Goal: Task Accomplishment & Management: Manage account settings

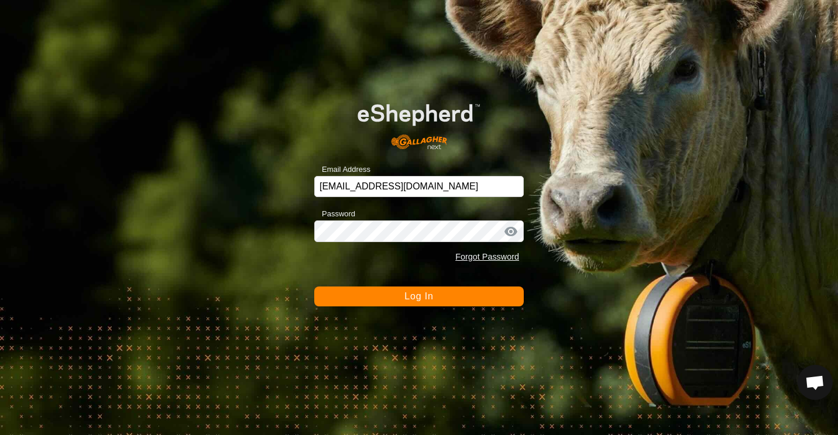
click at [367, 293] on button "Log In" at bounding box center [418, 297] width 209 height 20
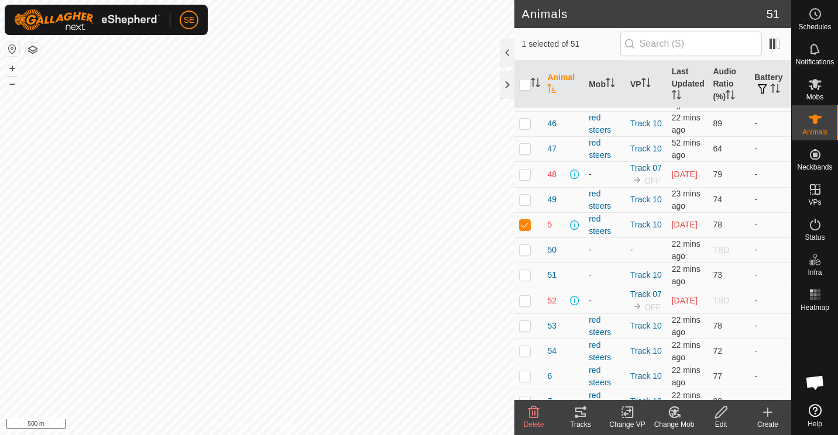
scroll to position [924, 0]
checkbox input "true"
checkbox input "false"
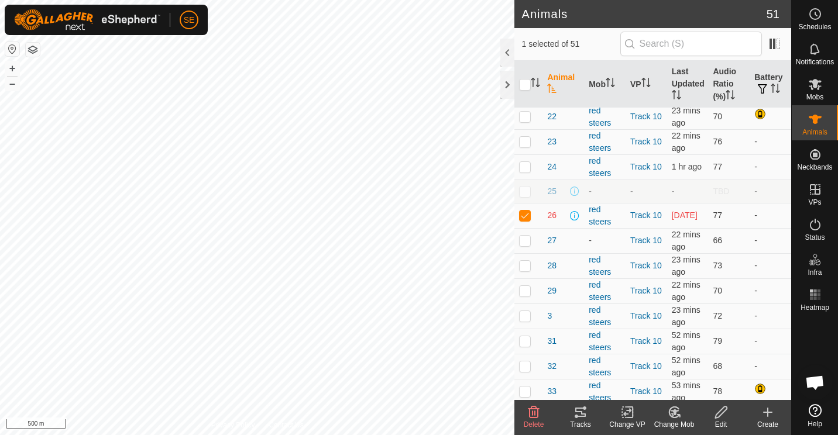
scroll to position [303, 0]
click at [709, 82] on th "Audio Ratio (%)" at bounding box center [729, 84] width 42 height 47
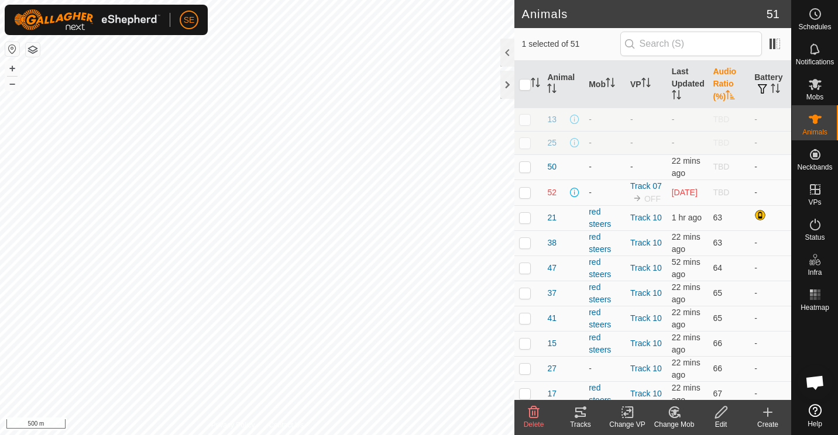
click at [718, 80] on th "Audio Ratio (%)" at bounding box center [729, 84] width 42 height 47
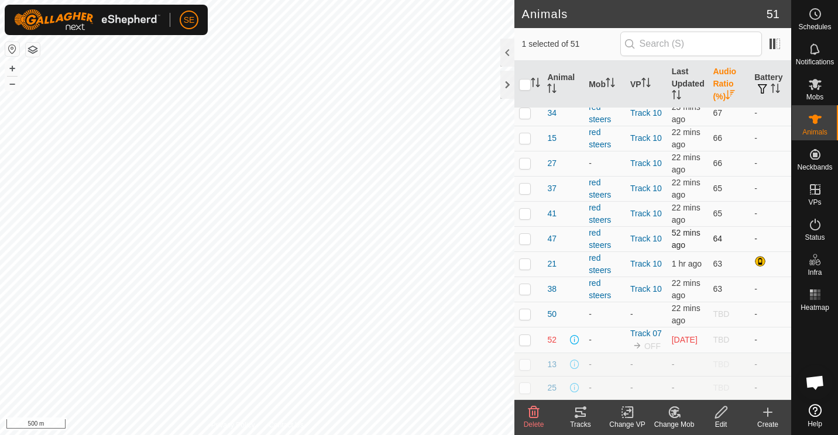
scroll to position [1011, 0]
click at [529, 338] on p-checkbox at bounding box center [525, 339] width 12 height 9
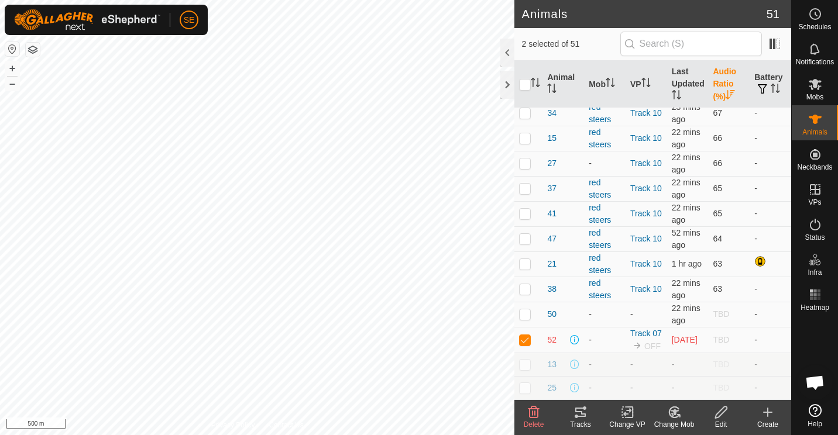
checkbox input "false"
click at [766, 80] on th "Battery" at bounding box center [770, 84] width 42 height 47
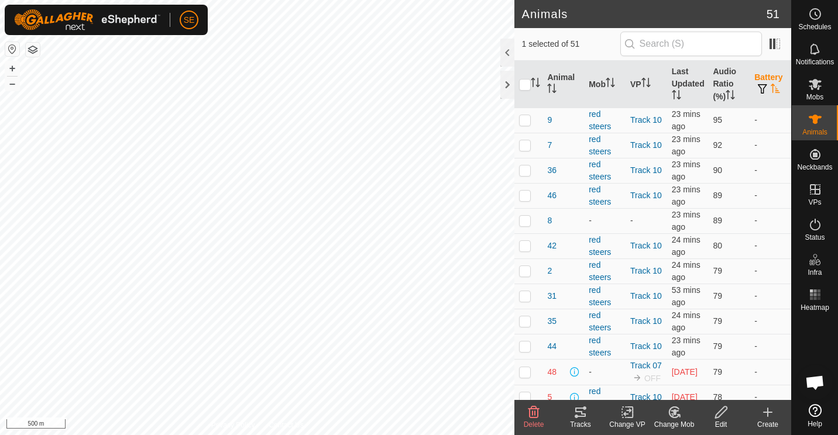
click at [766, 80] on th "Battery" at bounding box center [770, 84] width 42 height 47
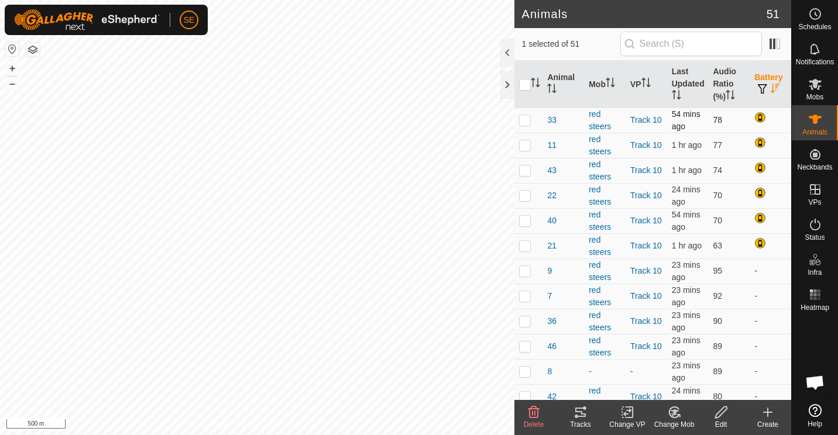
click at [521, 120] on p-checkbox at bounding box center [525, 119] width 12 height 9
checkbox input "true"
click at [524, 144] on p-checkbox at bounding box center [525, 144] width 12 height 9
checkbox input "true"
click at [524, 173] on p-checkbox at bounding box center [525, 170] width 12 height 9
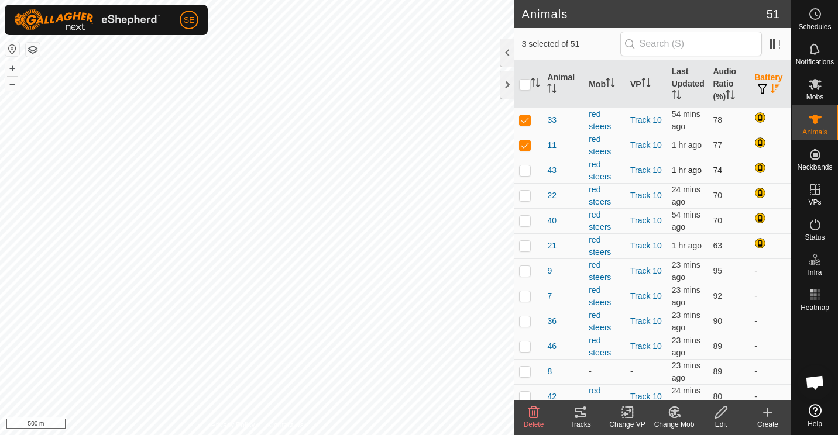
checkbox input "true"
click at [524, 197] on p-checkbox at bounding box center [525, 195] width 12 height 9
checkbox input "true"
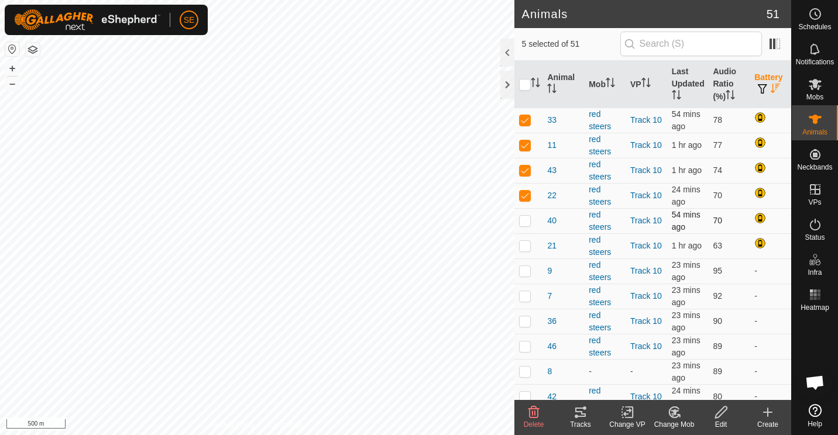
click at [525, 223] on p-checkbox at bounding box center [525, 220] width 12 height 9
checkbox input "true"
click at [527, 245] on p-checkbox at bounding box center [525, 245] width 12 height 9
checkbox input "true"
drag, startPoint x: 527, startPoint y: 245, endPoint x: 526, endPoint y: 123, distance: 121.7
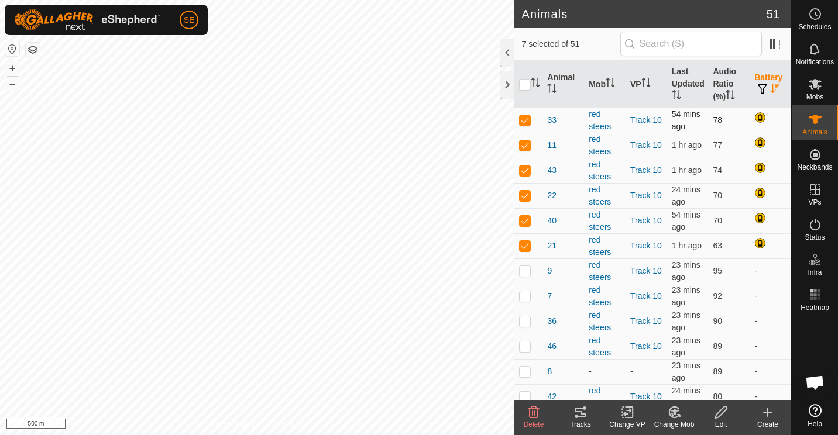
click at [524, 81] on input "checkbox" at bounding box center [525, 85] width 12 height 12
checkbox input "true"
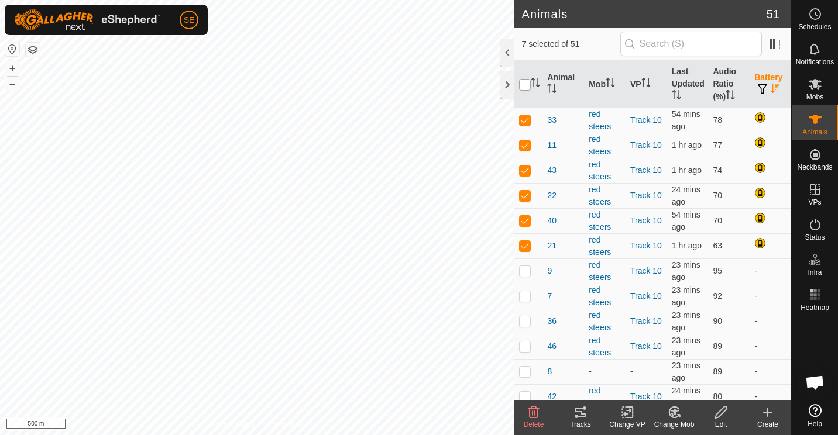
checkbox input "true"
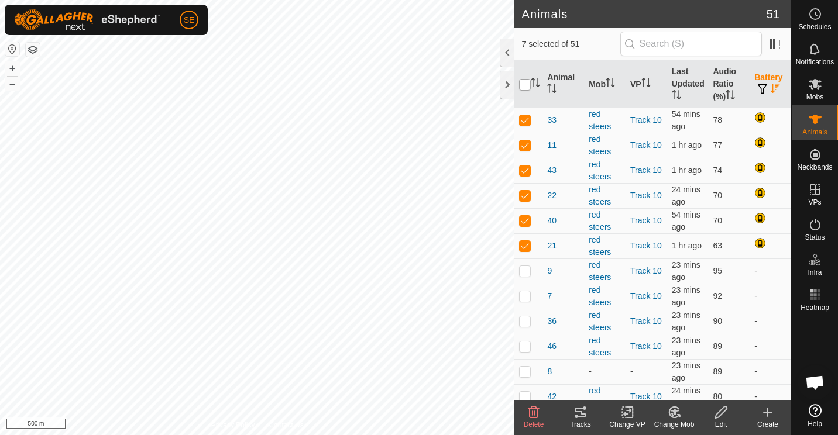
checkbox input "true"
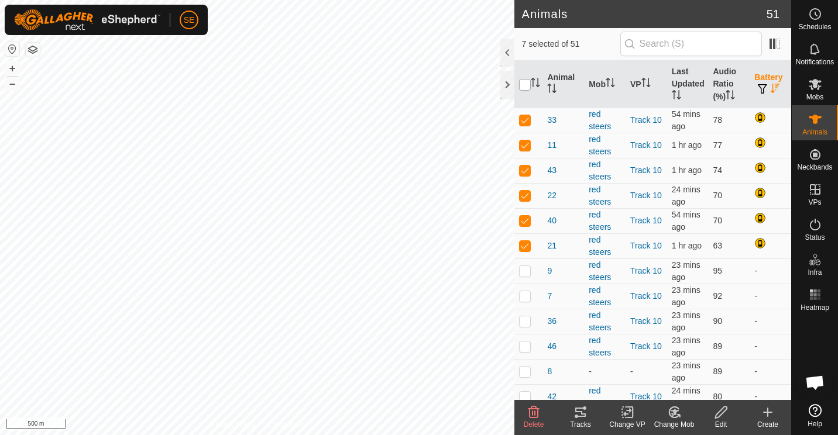
checkbox input "true"
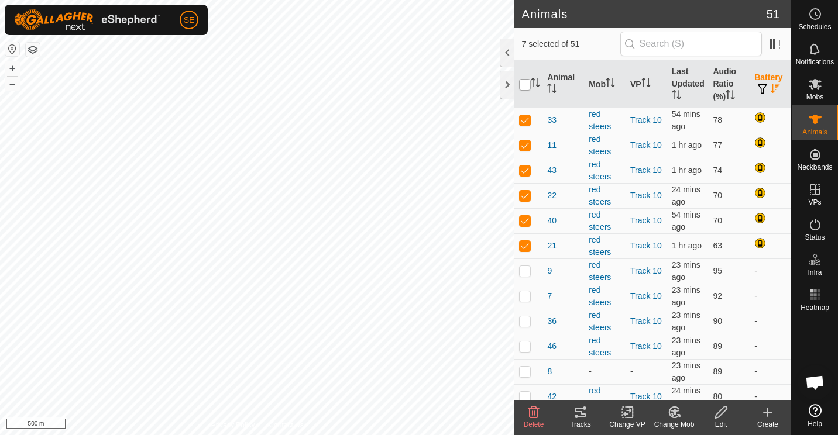
checkbox input "true"
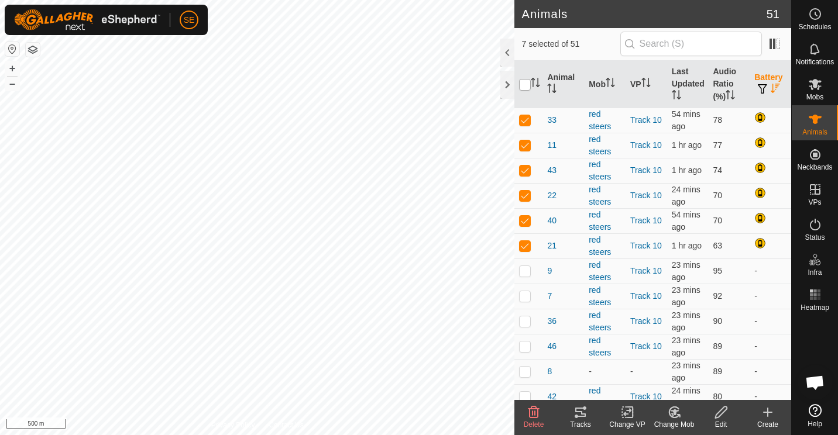
checkbox input "true"
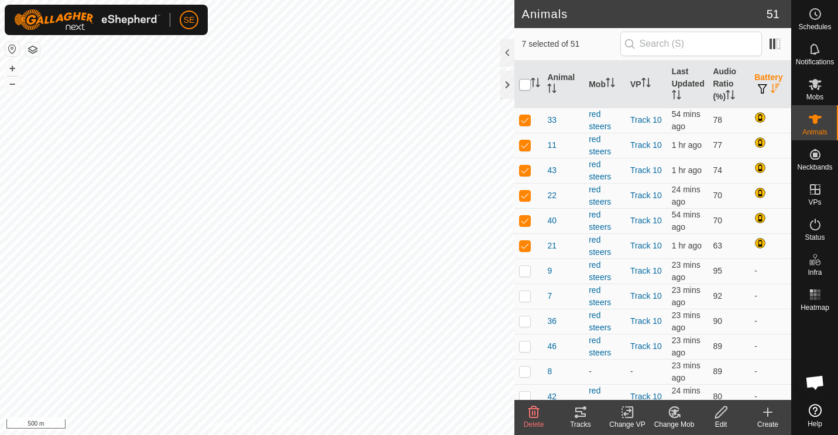
checkbox input "true"
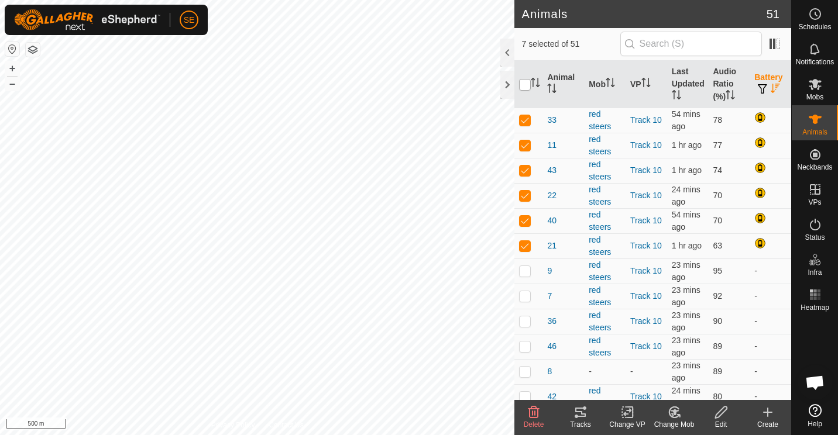
checkbox input "true"
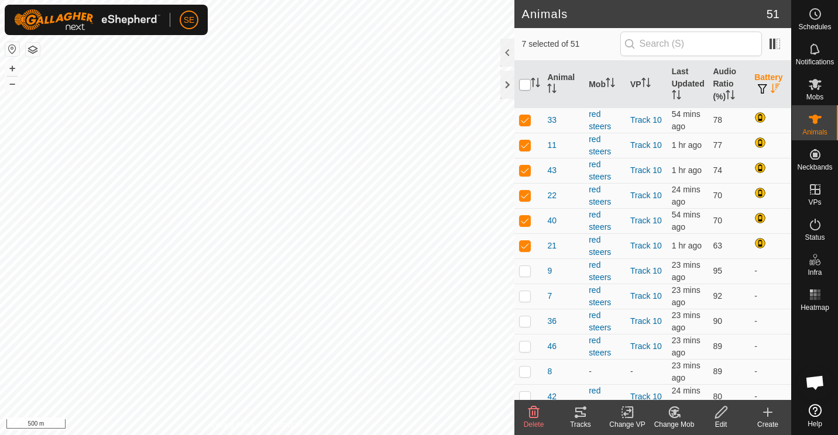
checkbox input "true"
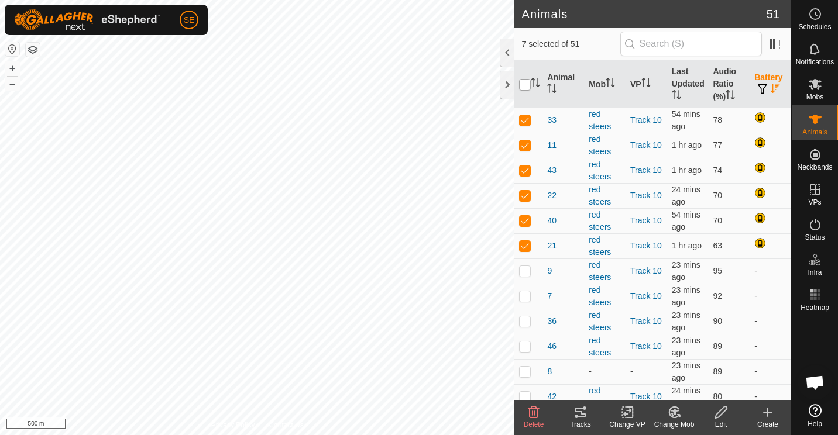
checkbox input "true"
click at [524, 81] on input "checkbox" at bounding box center [525, 85] width 12 height 12
checkbox input "false"
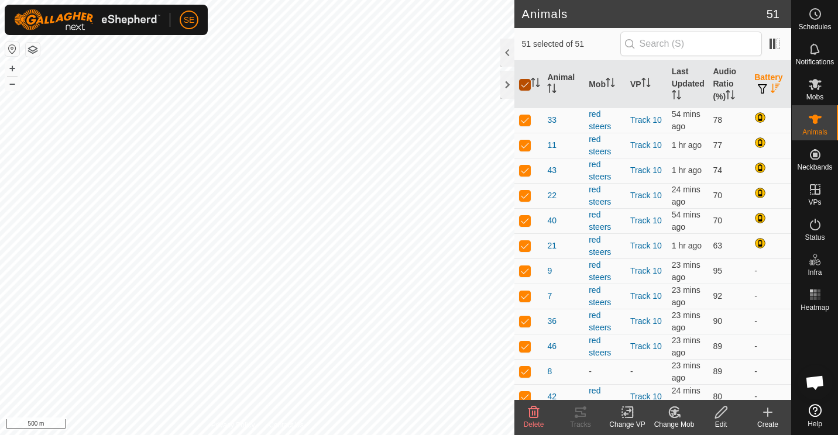
checkbox input "false"
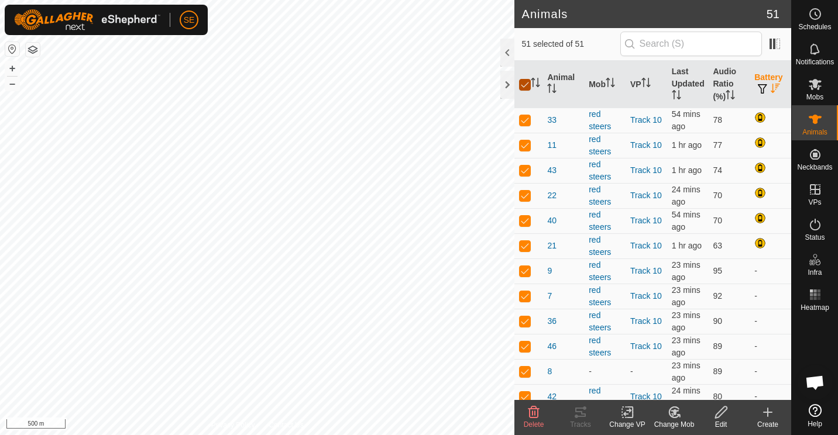
checkbox input "false"
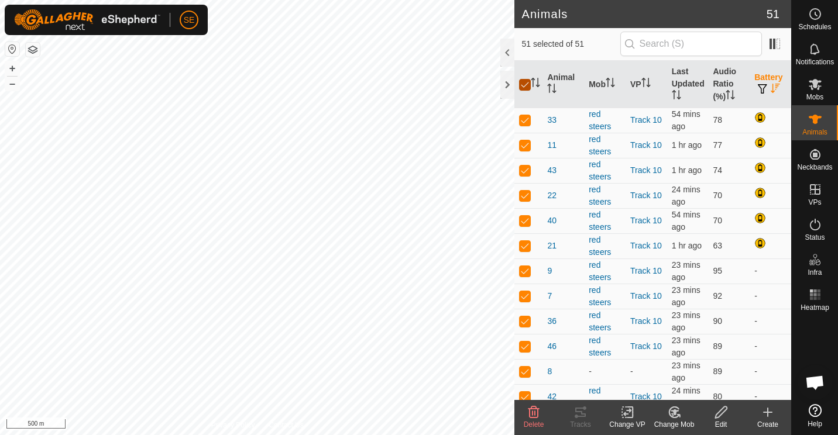
checkbox input "false"
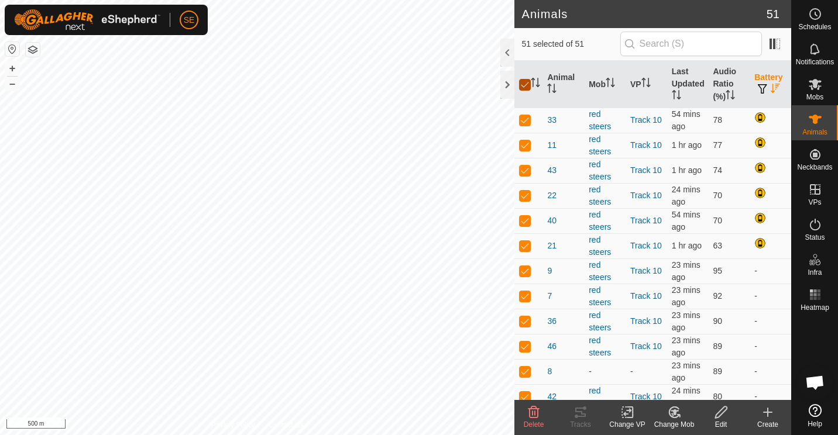
checkbox input "false"
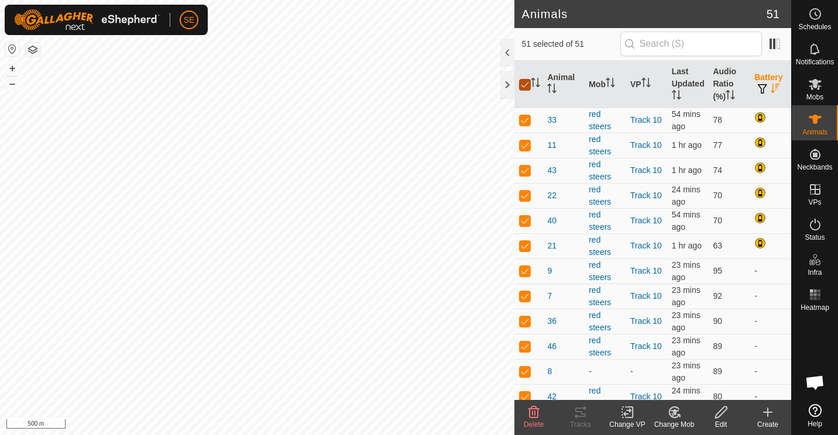
checkbox input "false"
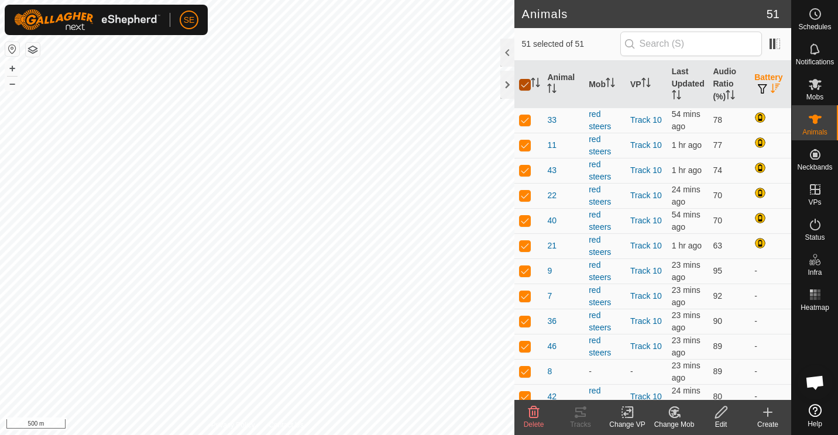
checkbox input "false"
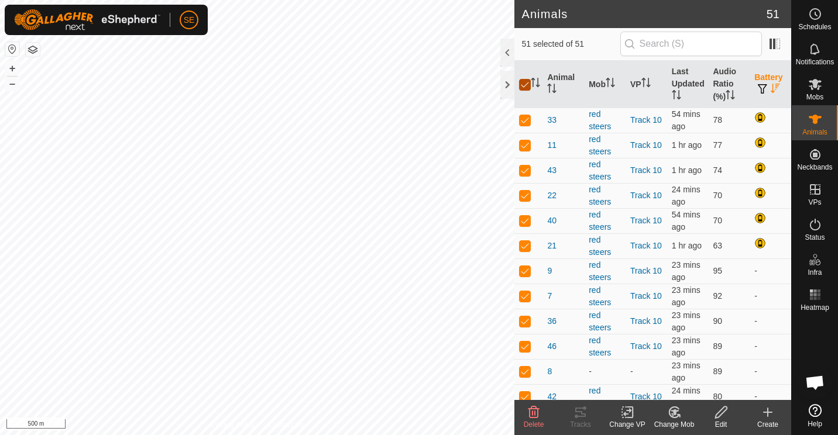
checkbox input "false"
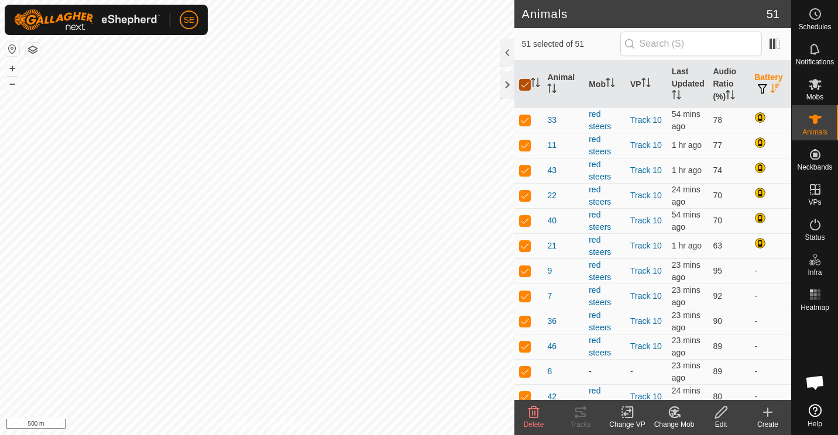
checkbox input "false"
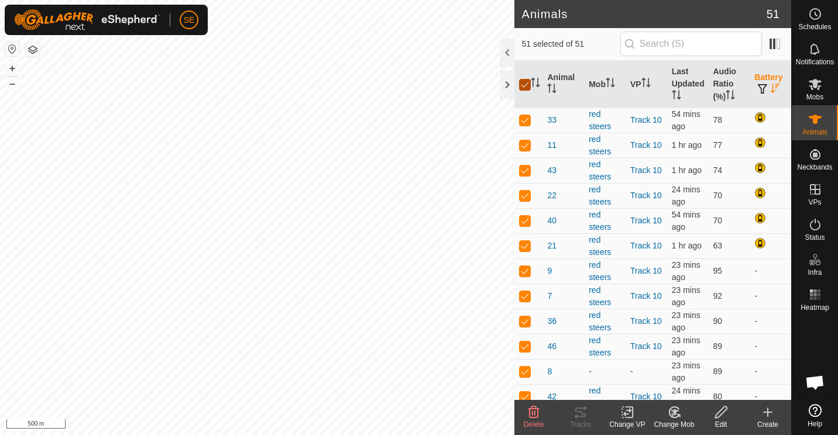
checkbox input "false"
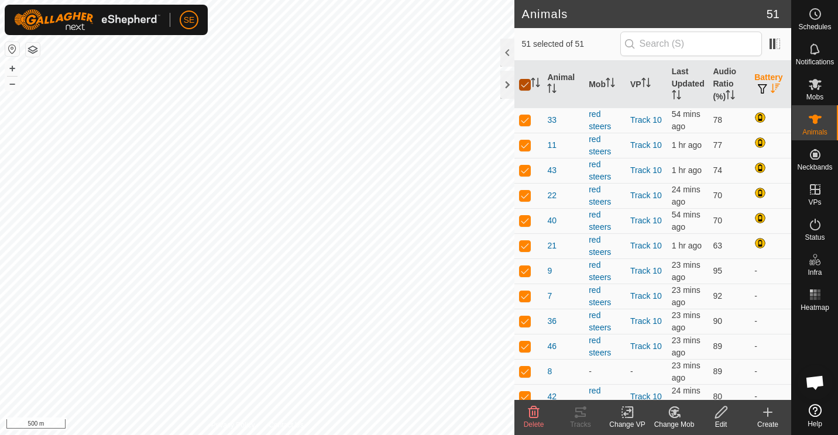
checkbox input "false"
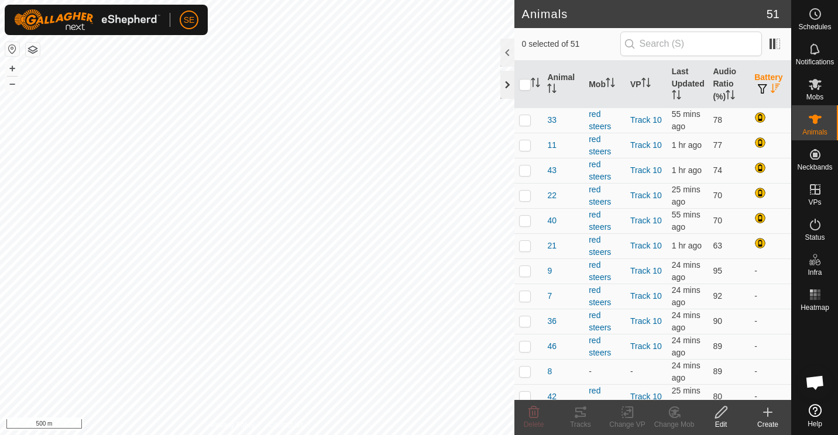
click at [507, 83] on div at bounding box center [507, 85] width 14 height 28
